Goal: Task Accomplishment & Management: Use online tool/utility

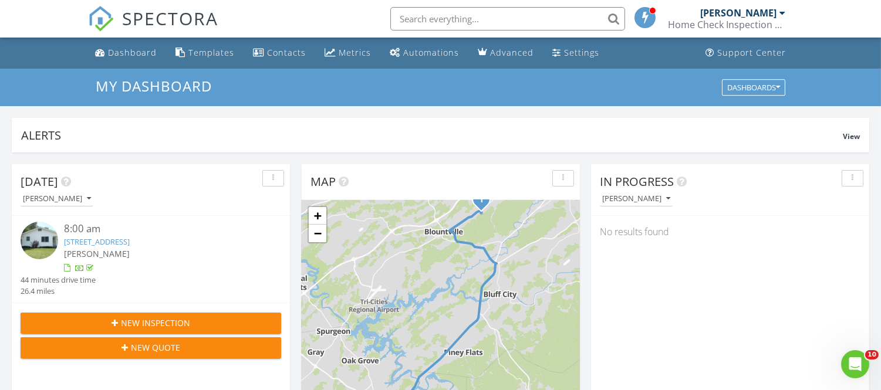
scroll to position [1089, 901]
click at [148, 235] on div "8:00 am" at bounding box center [161, 229] width 195 height 15
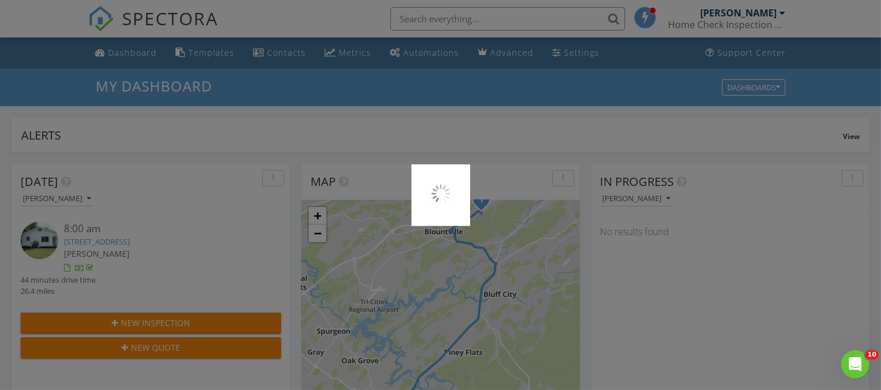
scroll to position [129, 0]
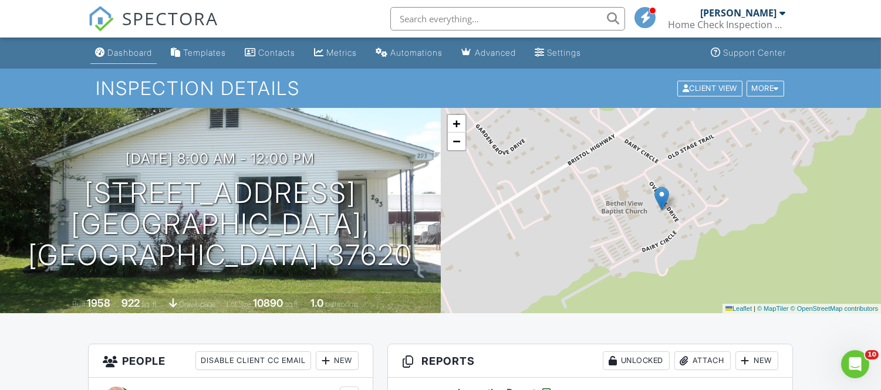
click at [122, 53] on div "Dashboard" at bounding box center [129, 53] width 45 height 10
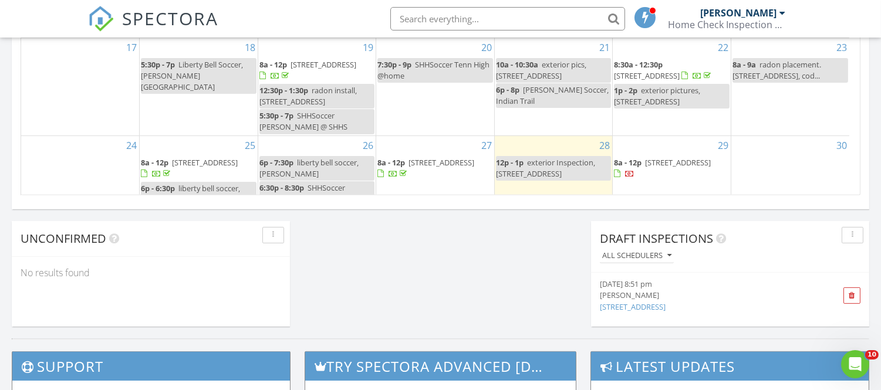
scroll to position [94, 0]
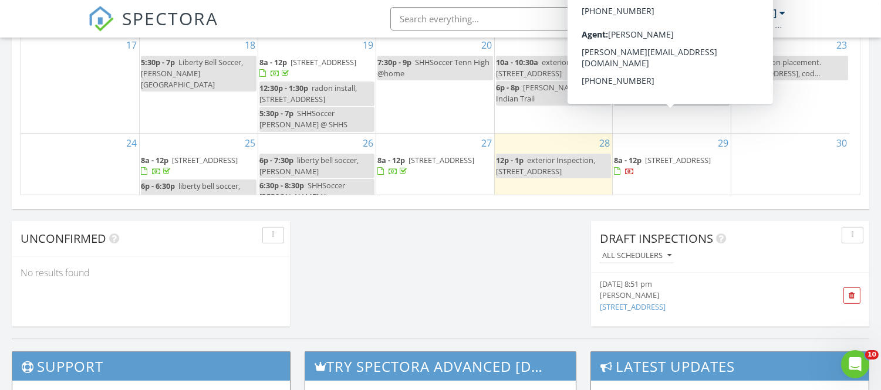
drag, startPoint x: 693, startPoint y: 127, endPoint x: 681, endPoint y: 126, distance: 11.2
click at [681, 155] on span "616 Franklin Square Ct A, Johnson City 37604" at bounding box center [678, 160] width 66 height 11
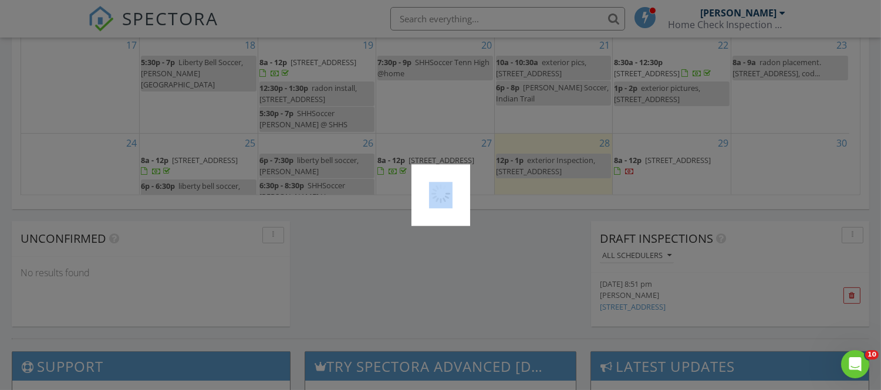
click at [681, 126] on div at bounding box center [440, 195] width 881 height 390
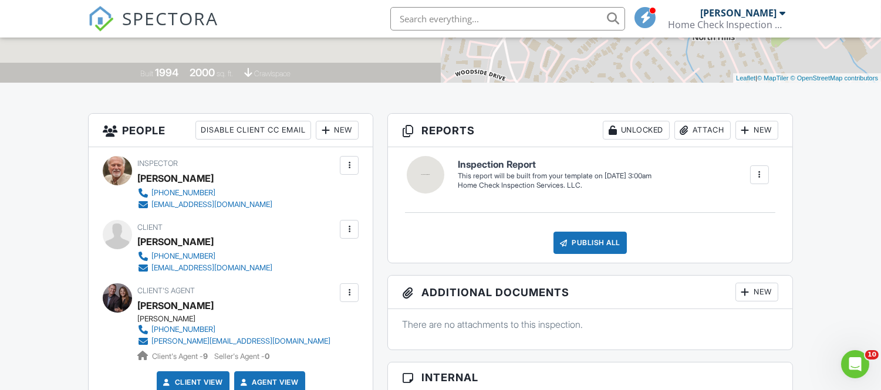
scroll to position [234, 0]
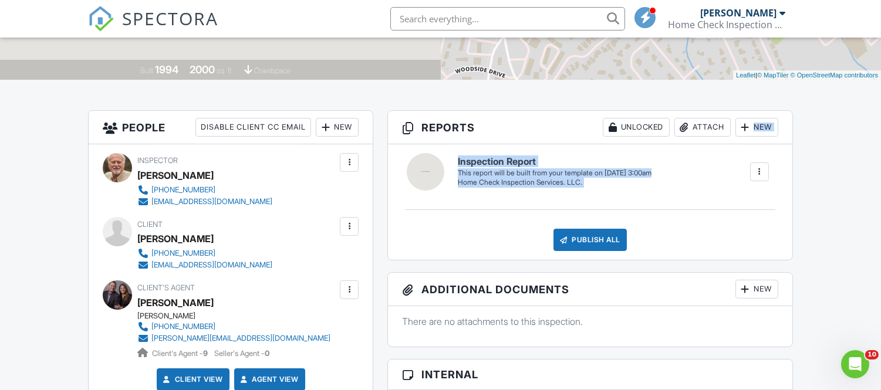
drag, startPoint x: 875, startPoint y: 121, endPoint x: 753, endPoint y: 174, distance: 132.8
click at [754, 166] on div at bounding box center [760, 172] width 12 height 12
click at [748, 178] on div "Inspection Report Home Check Inspection Services. LLC. Edit View Inspection Rep…" at bounding box center [613, 172] width 325 height 31
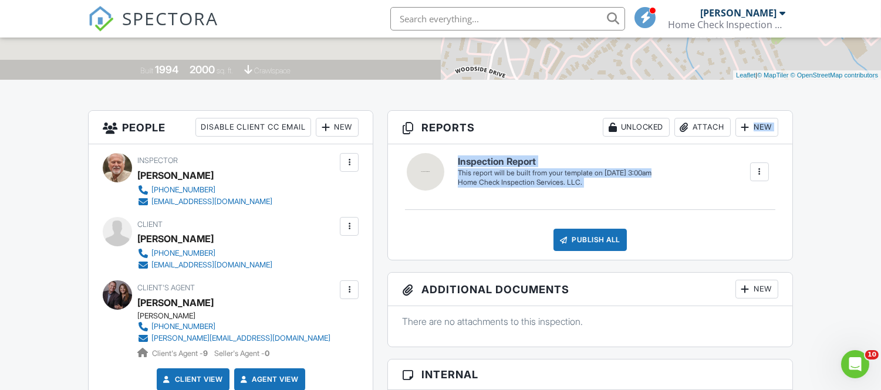
click at [757, 174] on div at bounding box center [760, 172] width 12 height 12
click at [730, 206] on div "Build Now" at bounding box center [735, 208] width 57 height 14
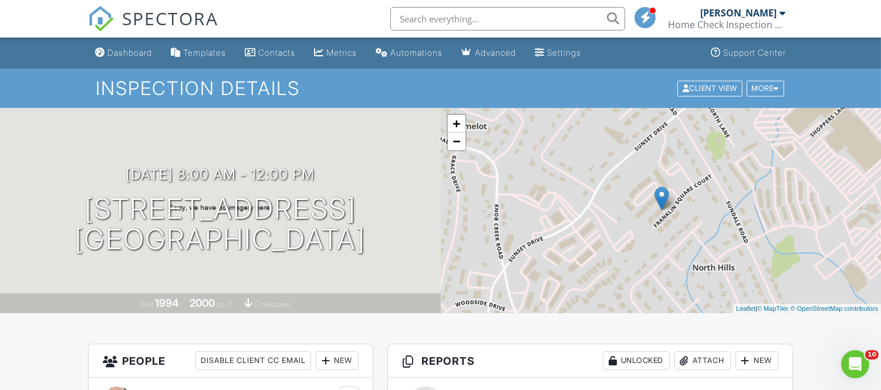
click at [730, 206] on div "+ − Leaflet | © MapTiler © OpenStreetMap contributors" at bounding box center [661, 210] width 441 height 205
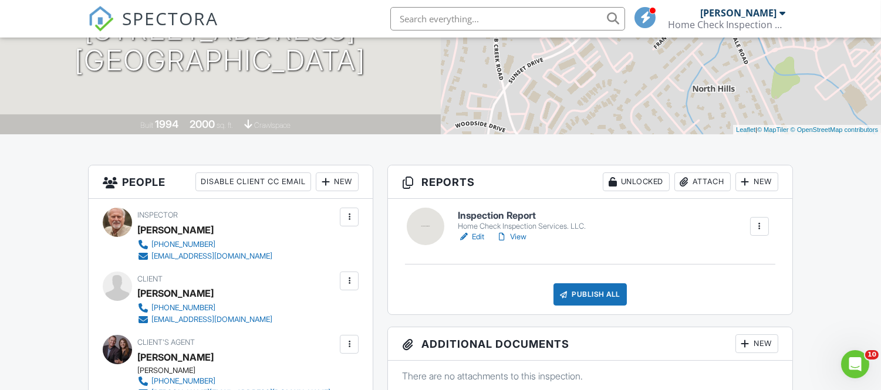
scroll to position [197, 0]
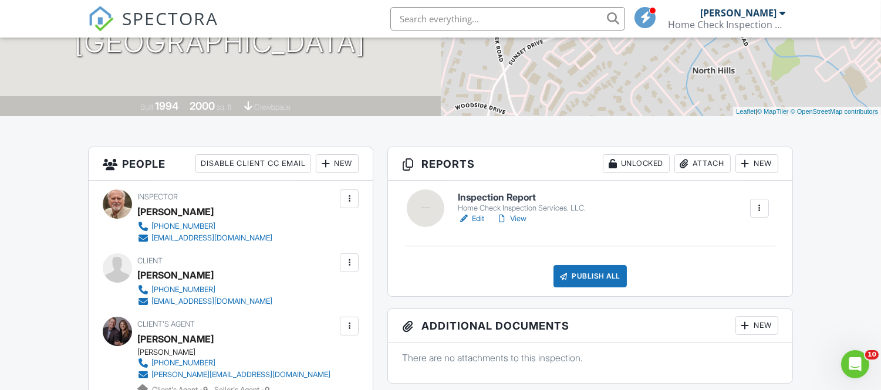
click at [482, 218] on link "Edit" at bounding box center [471, 219] width 26 height 12
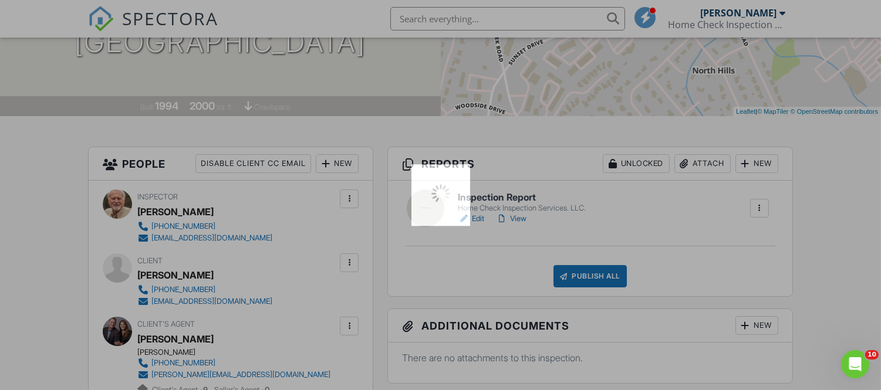
click at [482, 218] on div at bounding box center [440, 195] width 881 height 390
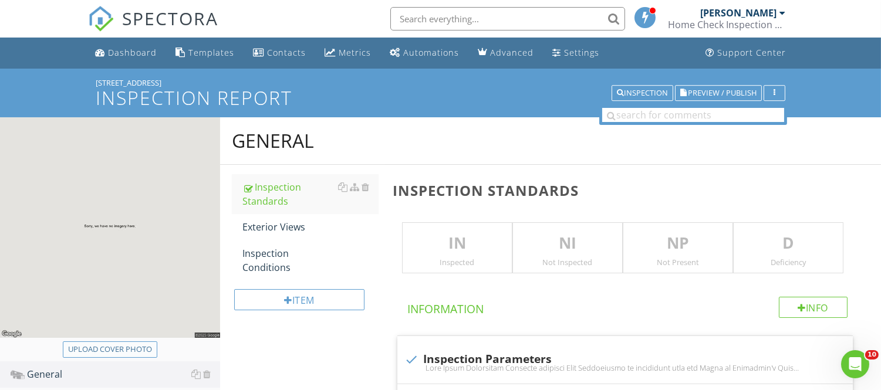
click at [116, 349] on div "Upload cover photo" at bounding box center [110, 350] width 84 height 12
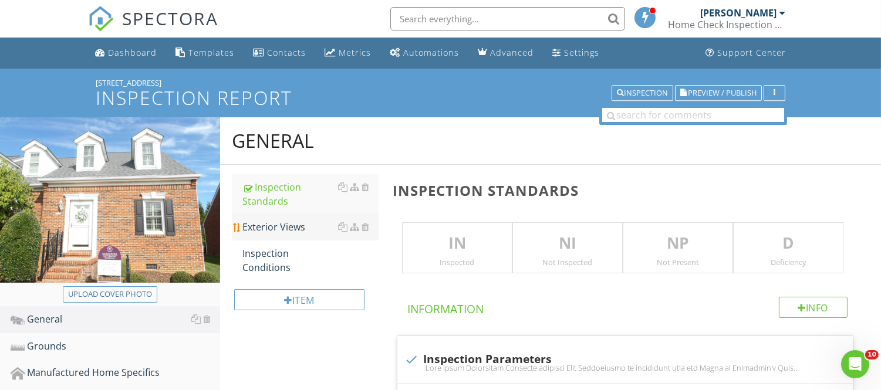
click at [237, 232] on li "Exterior Views" at bounding box center [305, 227] width 146 height 26
click at [243, 227] on div "Exterior Views" at bounding box center [310, 227] width 136 height 14
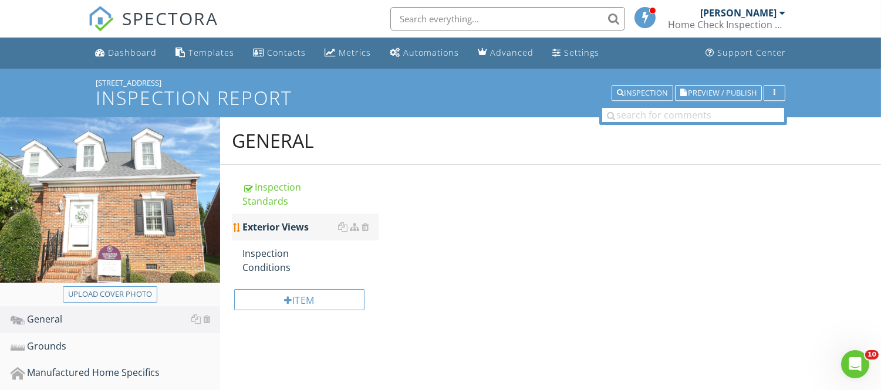
click at [243, 227] on div "Exterior Views" at bounding box center [310, 227] width 136 height 14
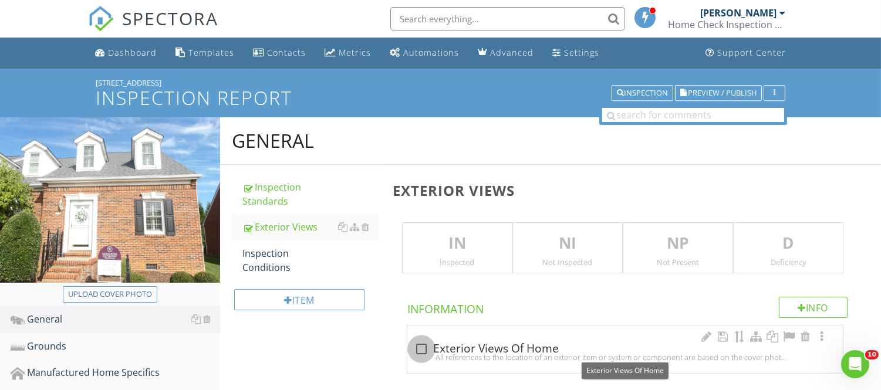
click at [424, 349] on div at bounding box center [421, 349] width 20 height 20
checkbox input "true"
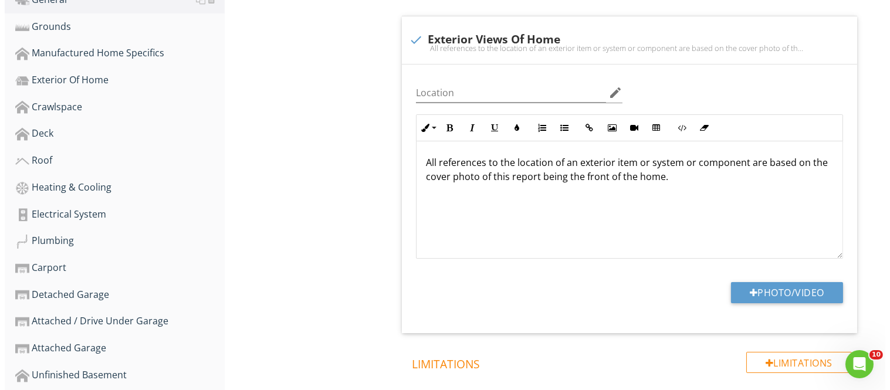
scroll to position [323, 0]
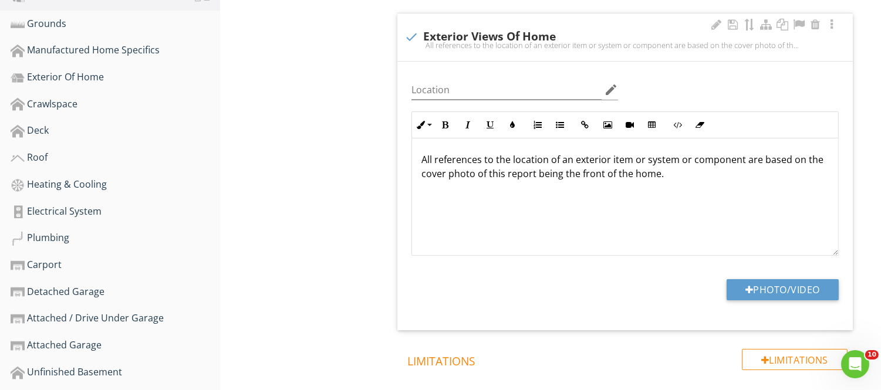
click at [795, 278] on div "Location edit Inline Style XLarge Large Normal Small Light Small/Light Bold Ita…" at bounding box center [624, 196] width 455 height 269
click at [795, 282] on button "Photo/Video" at bounding box center [783, 289] width 112 height 21
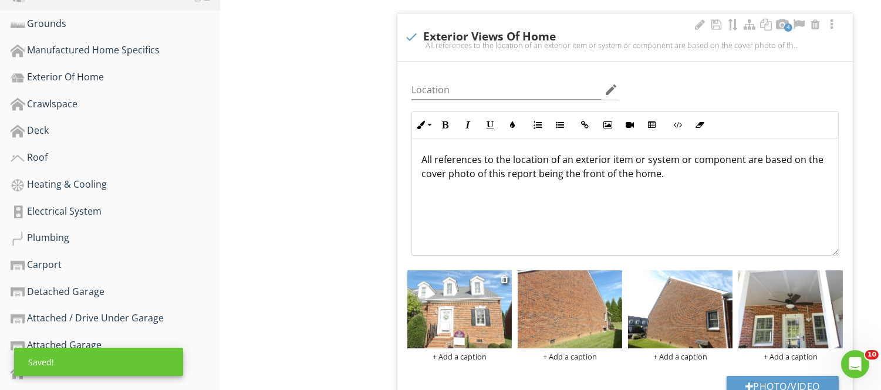
click at [462, 358] on div "+ Add a caption" at bounding box center [459, 356] width 104 height 9
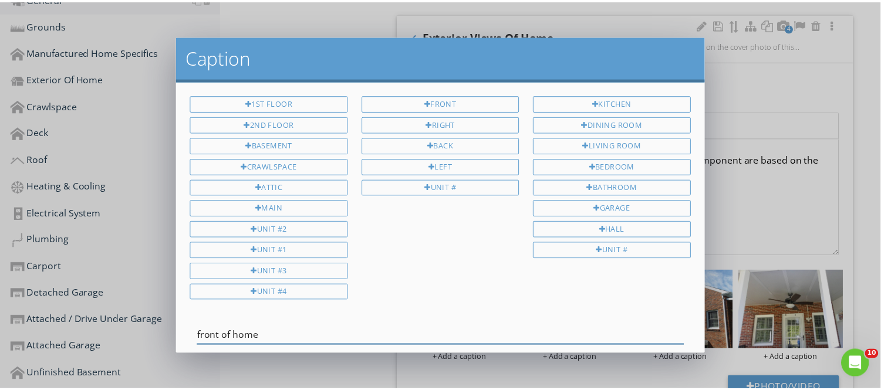
scroll to position [70, 0]
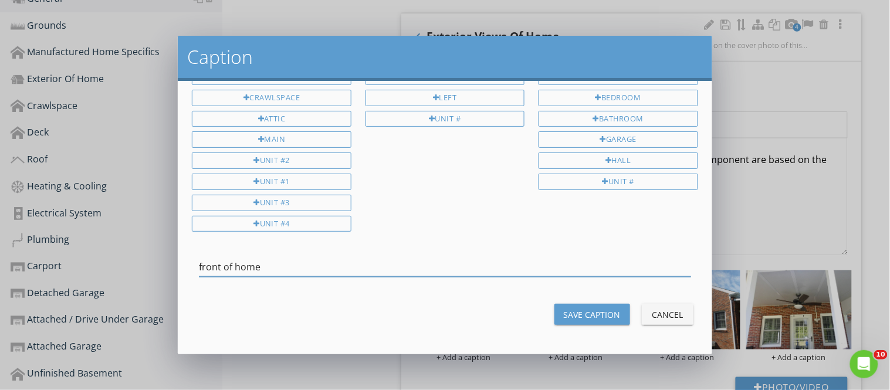
type input "front of home"
click at [595, 319] on div "Save Caption" at bounding box center [592, 315] width 57 height 12
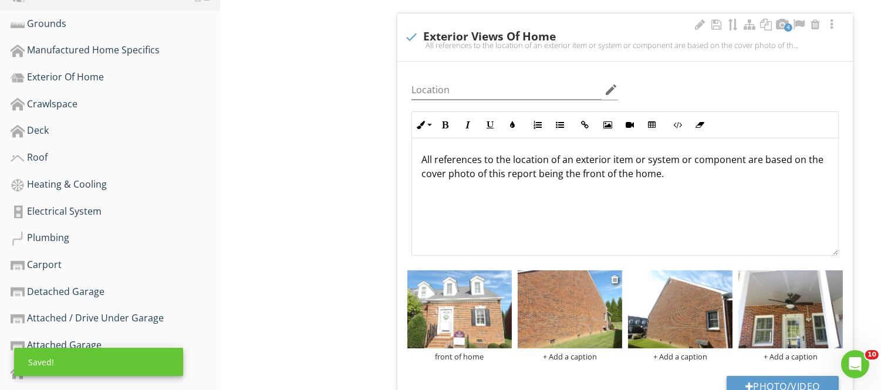
click at [590, 337] on img at bounding box center [570, 310] width 104 height 79
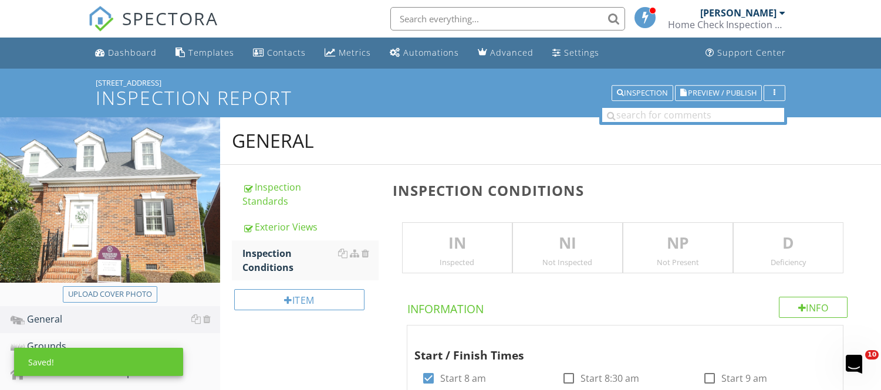
scroll to position [243, 0]
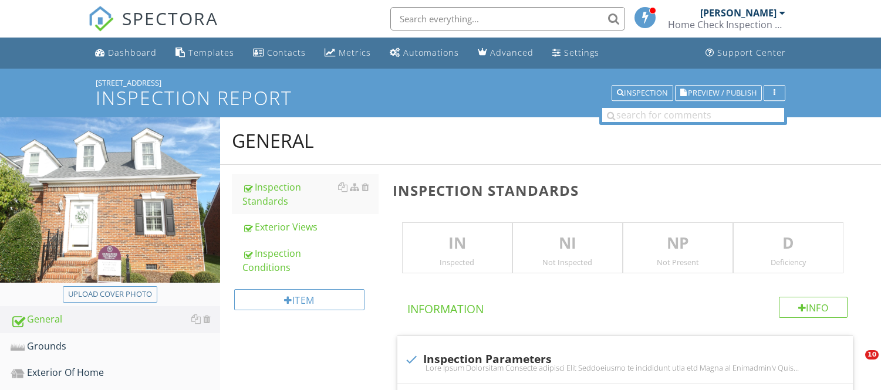
scroll to position [332, 0]
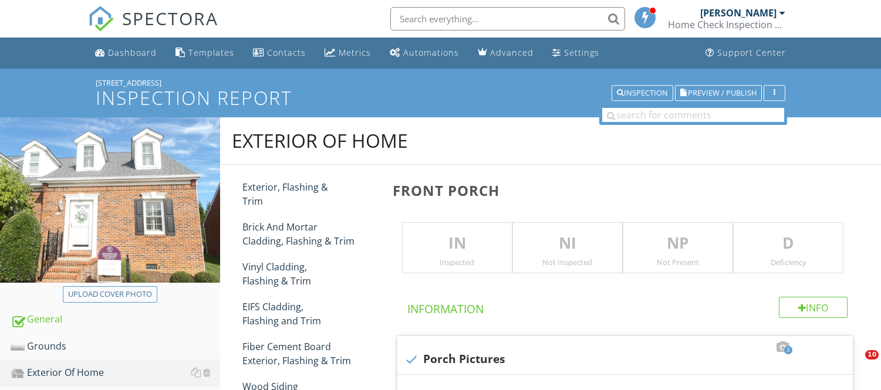
scroll to position [228, 0]
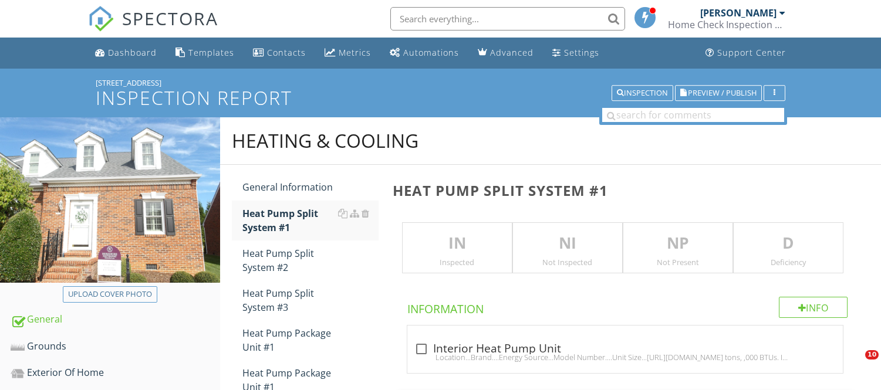
scroll to position [431, 0]
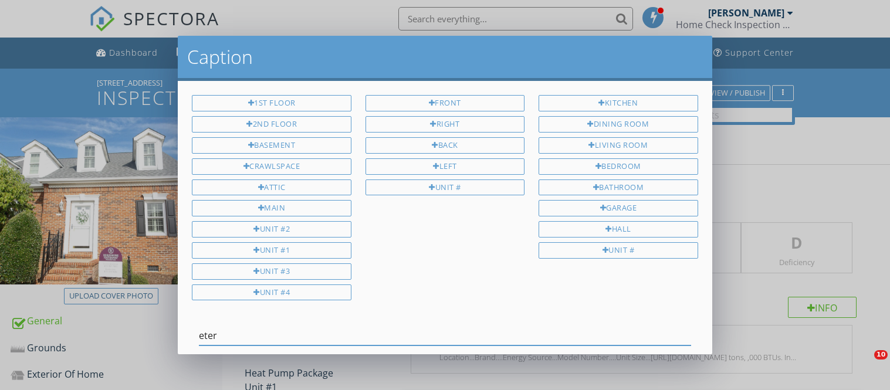
scroll to position [485, 0]
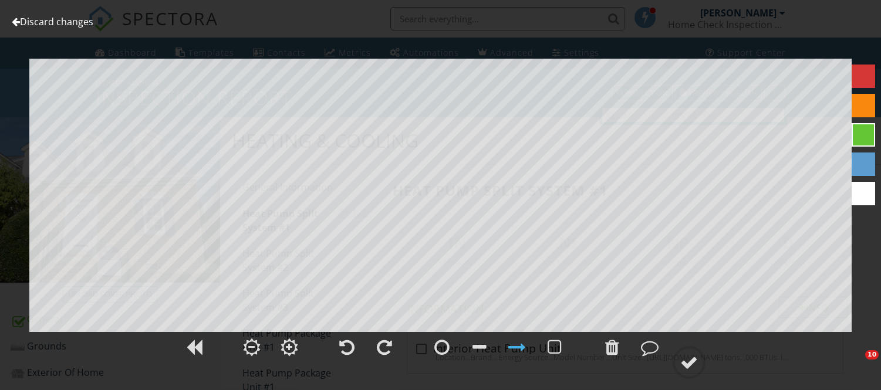
scroll to position [485, 0]
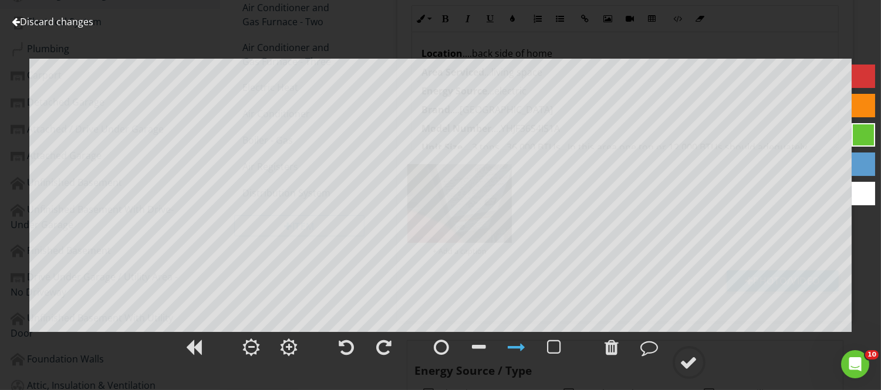
scroll to position [141, 0]
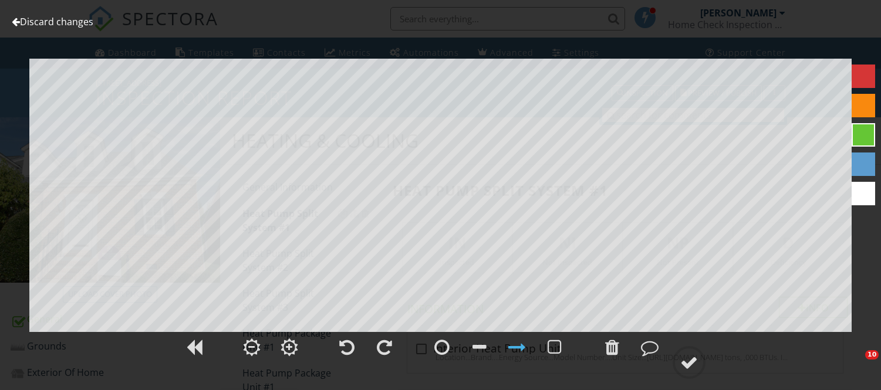
scroll to position [485, 0]
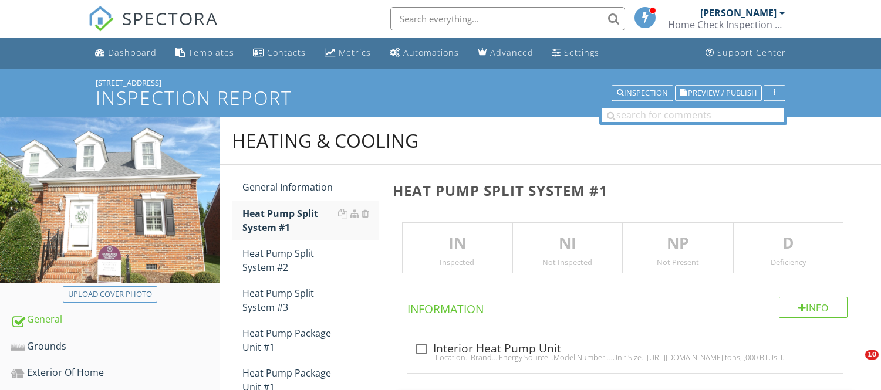
scroll to position [485, 0]
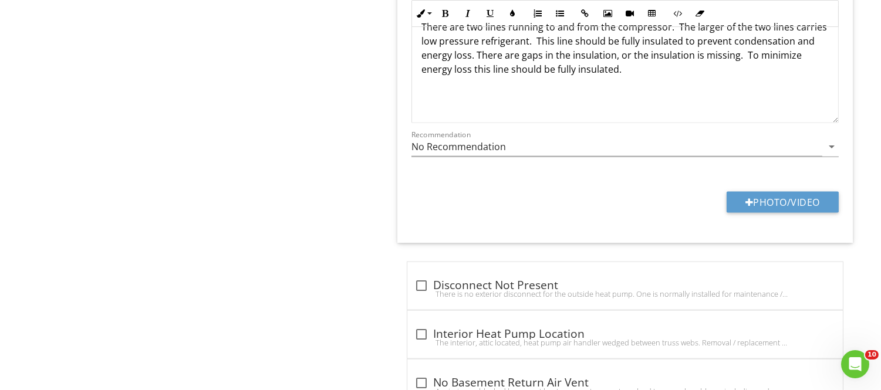
scroll to position [141, 0]
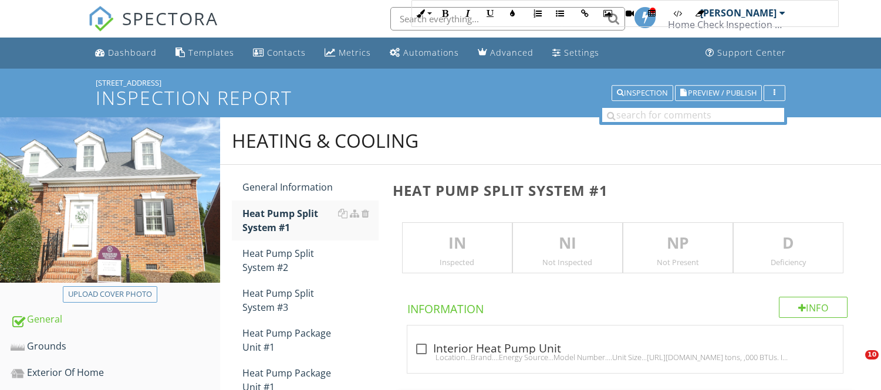
scroll to position [2801, 0]
